Goal: Check status

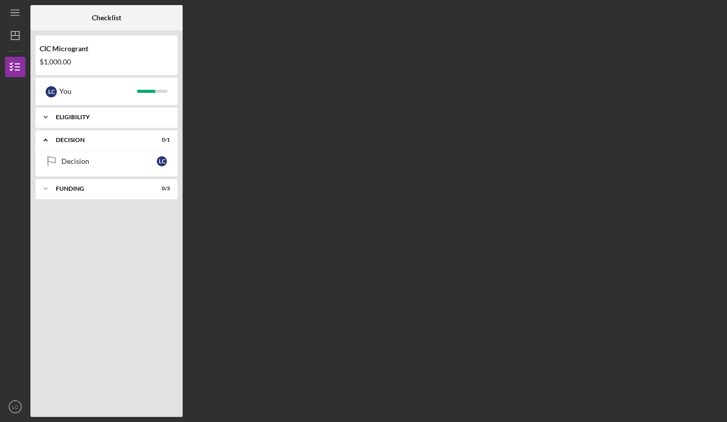
click at [44, 118] on icon "Icon/Expander" at bounding box center [46, 117] width 20 height 20
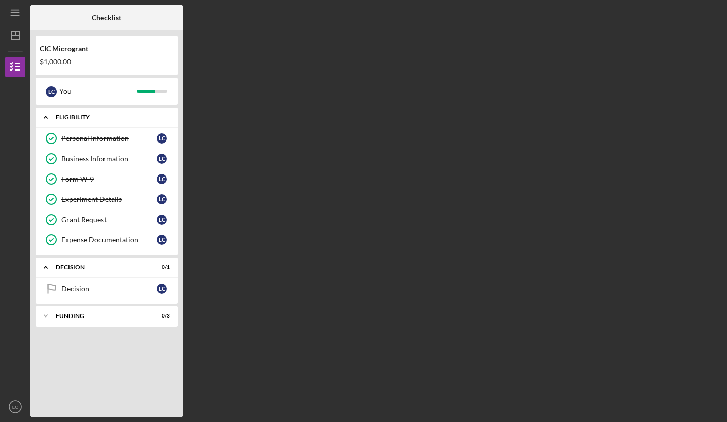
click at [45, 117] on polyline at bounding box center [45, 118] width 3 height 2
